Goal: Use online tool/utility: Utilize a website feature to perform a specific function

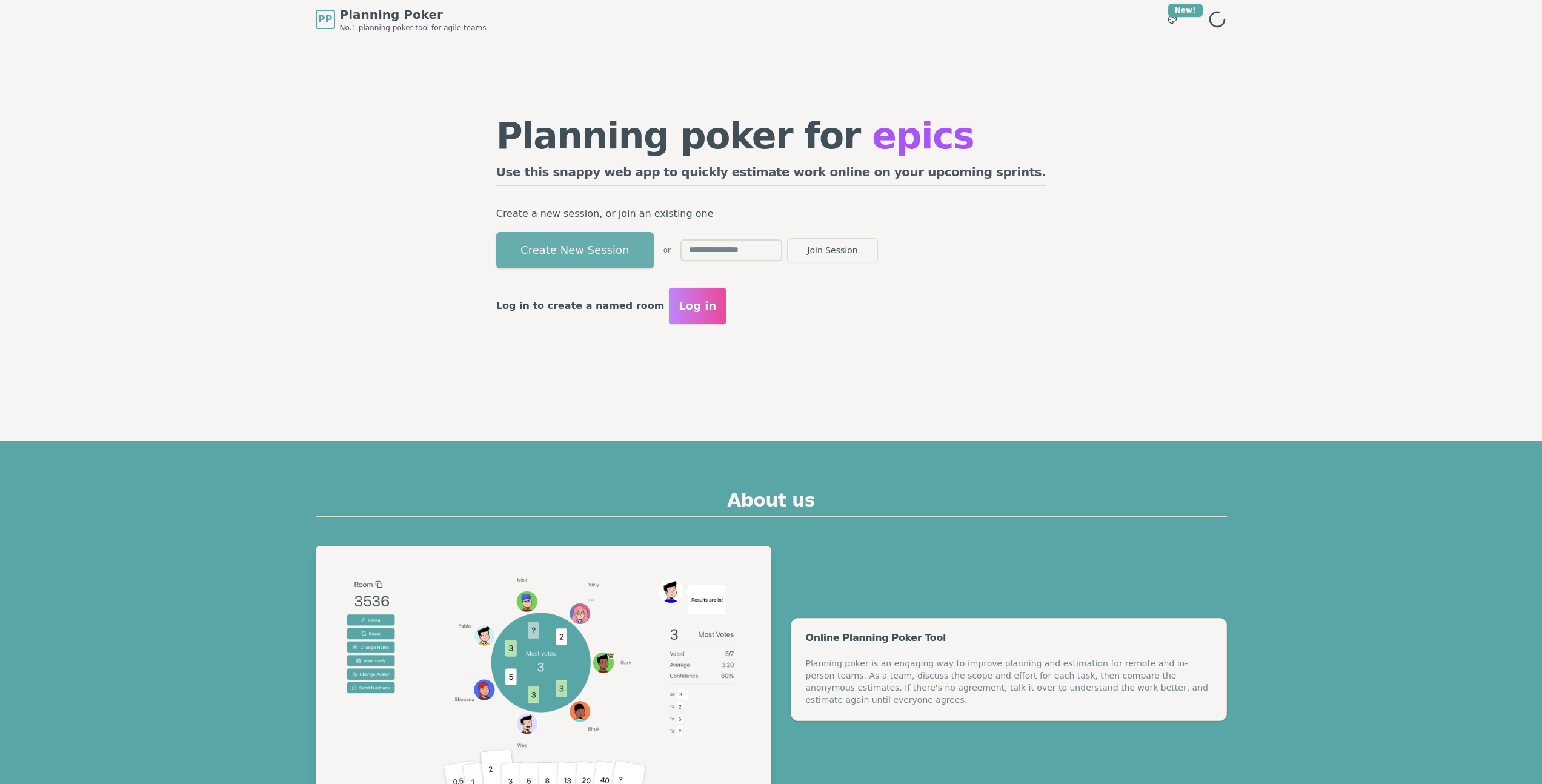
click at [652, 253] on button "Create New Session" at bounding box center [575, 250] width 158 height 36
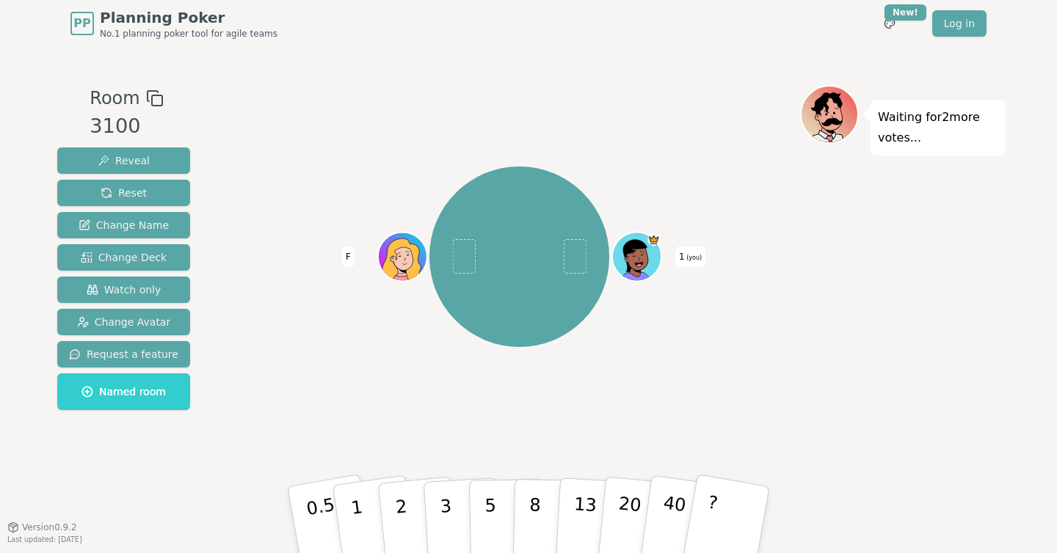
click at [742, 390] on div "1 (you) F" at bounding box center [519, 257] width 561 height 291
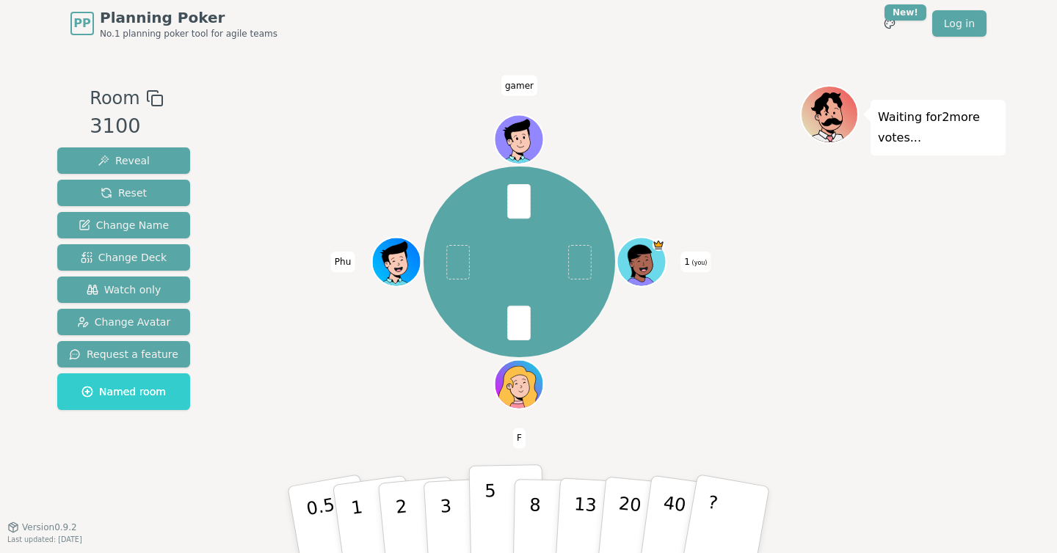
click at [489, 520] on p "5" at bounding box center [490, 520] width 12 height 79
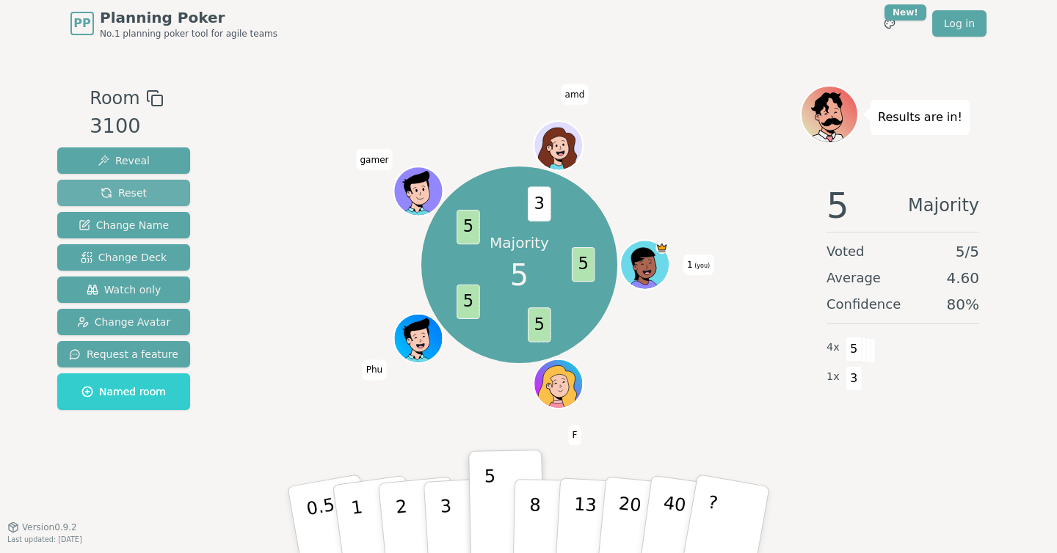
click at [126, 197] on span "Reset" at bounding box center [124, 193] width 46 height 15
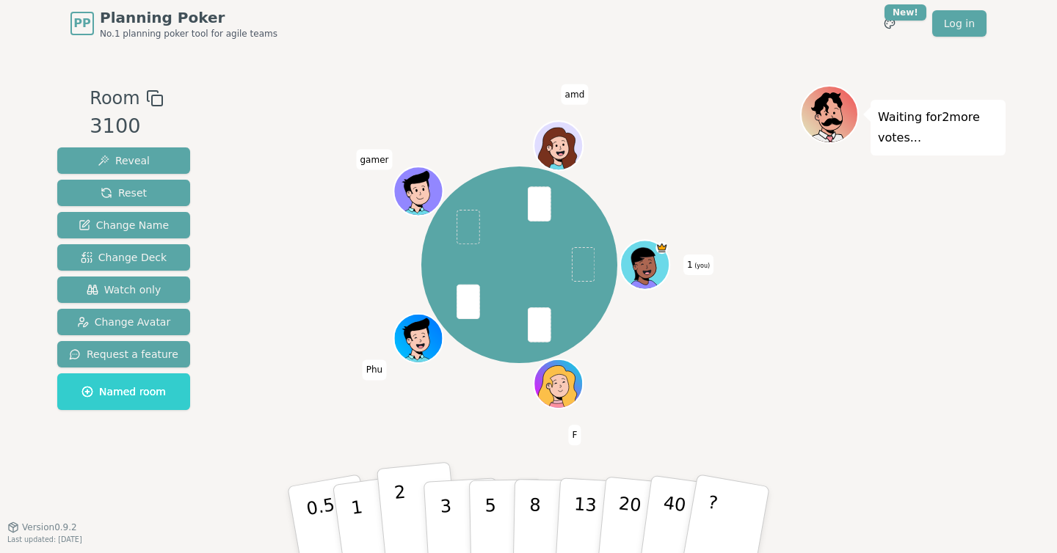
click at [401, 517] on p "2" at bounding box center [402, 522] width 19 height 80
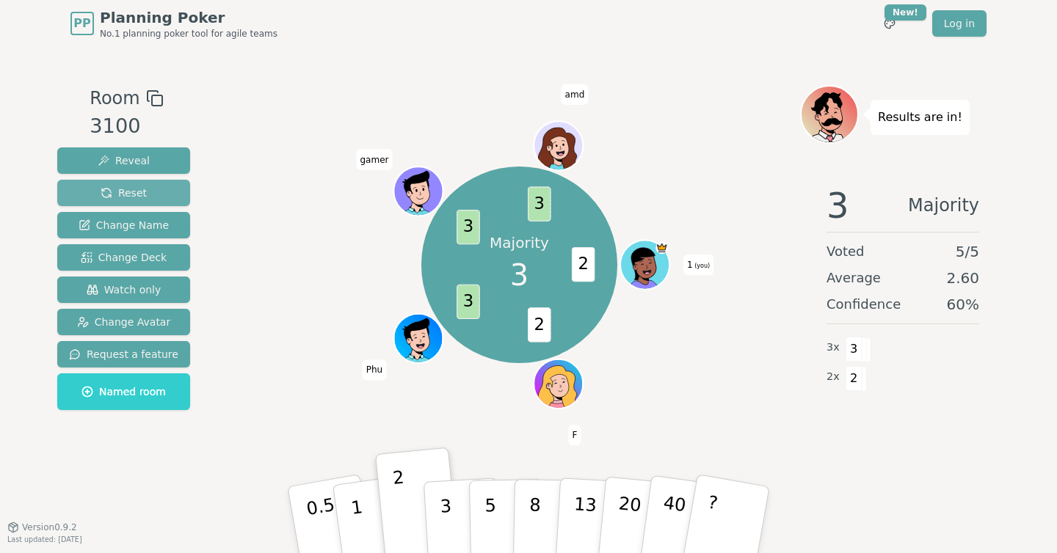
click at [134, 194] on span "Reset" at bounding box center [124, 193] width 46 height 15
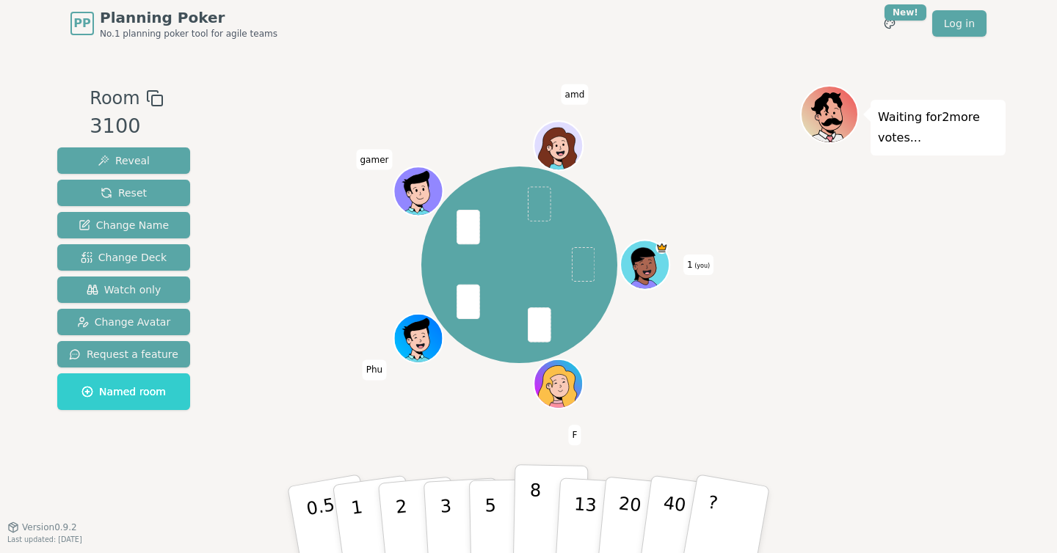
click at [531, 498] on p "8" at bounding box center [534, 519] width 12 height 79
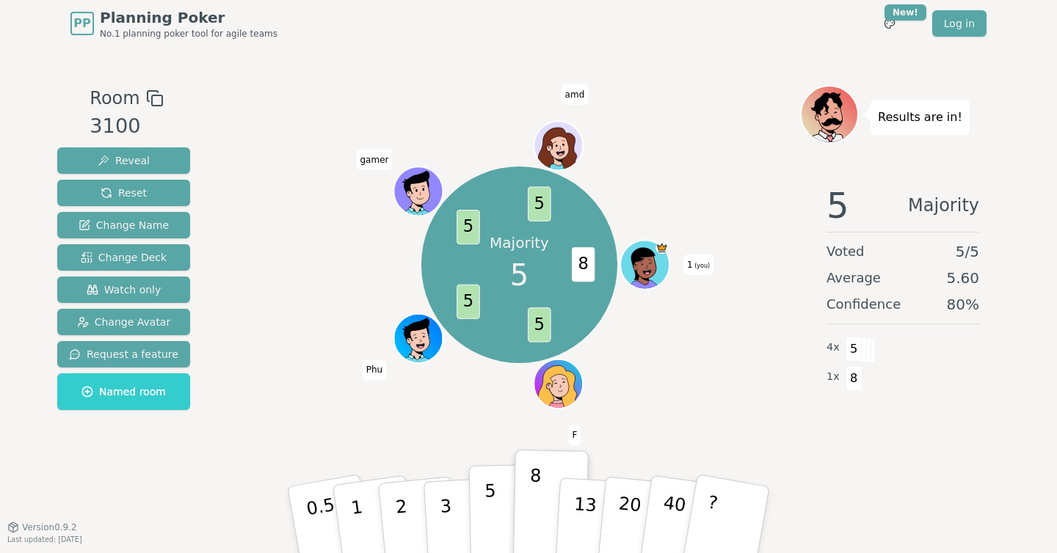
click at [491, 517] on p "5" at bounding box center [490, 520] width 12 height 79
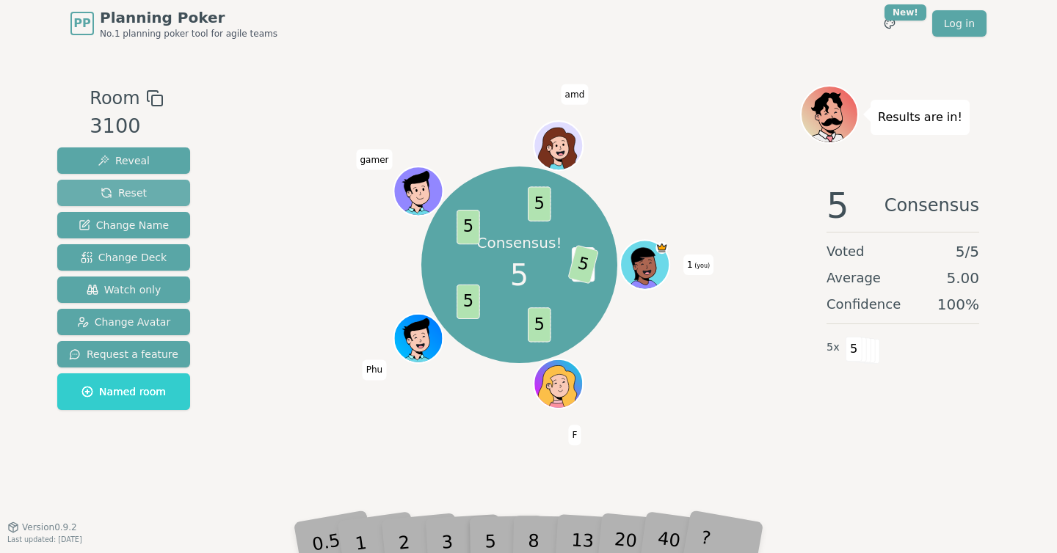
click at [161, 189] on button "Reset" at bounding box center [123, 193] width 133 height 26
